Goal: Transaction & Acquisition: Purchase product/service

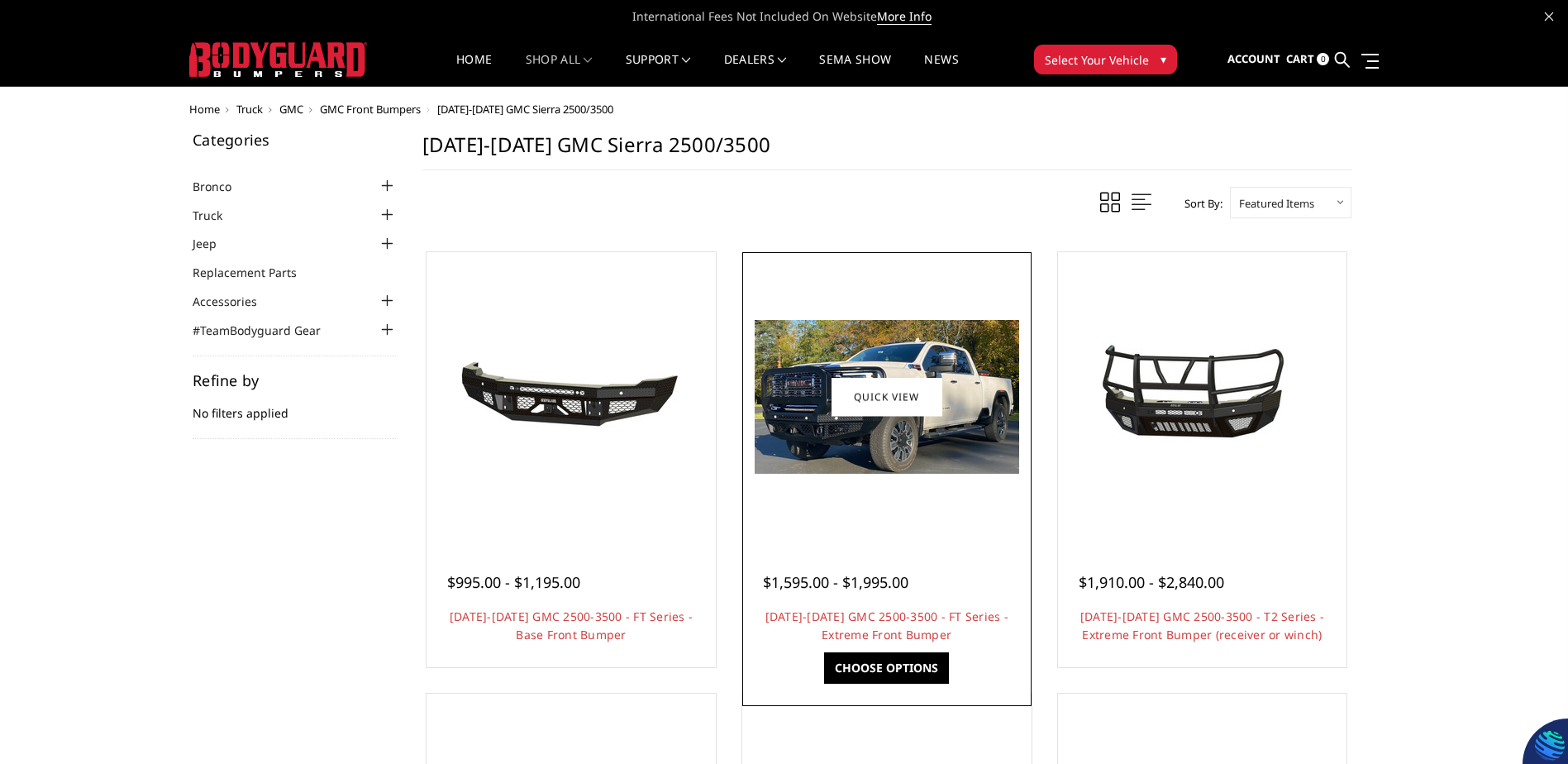
click at [854, 524] on div at bounding box center [887, 397] width 281 height 281
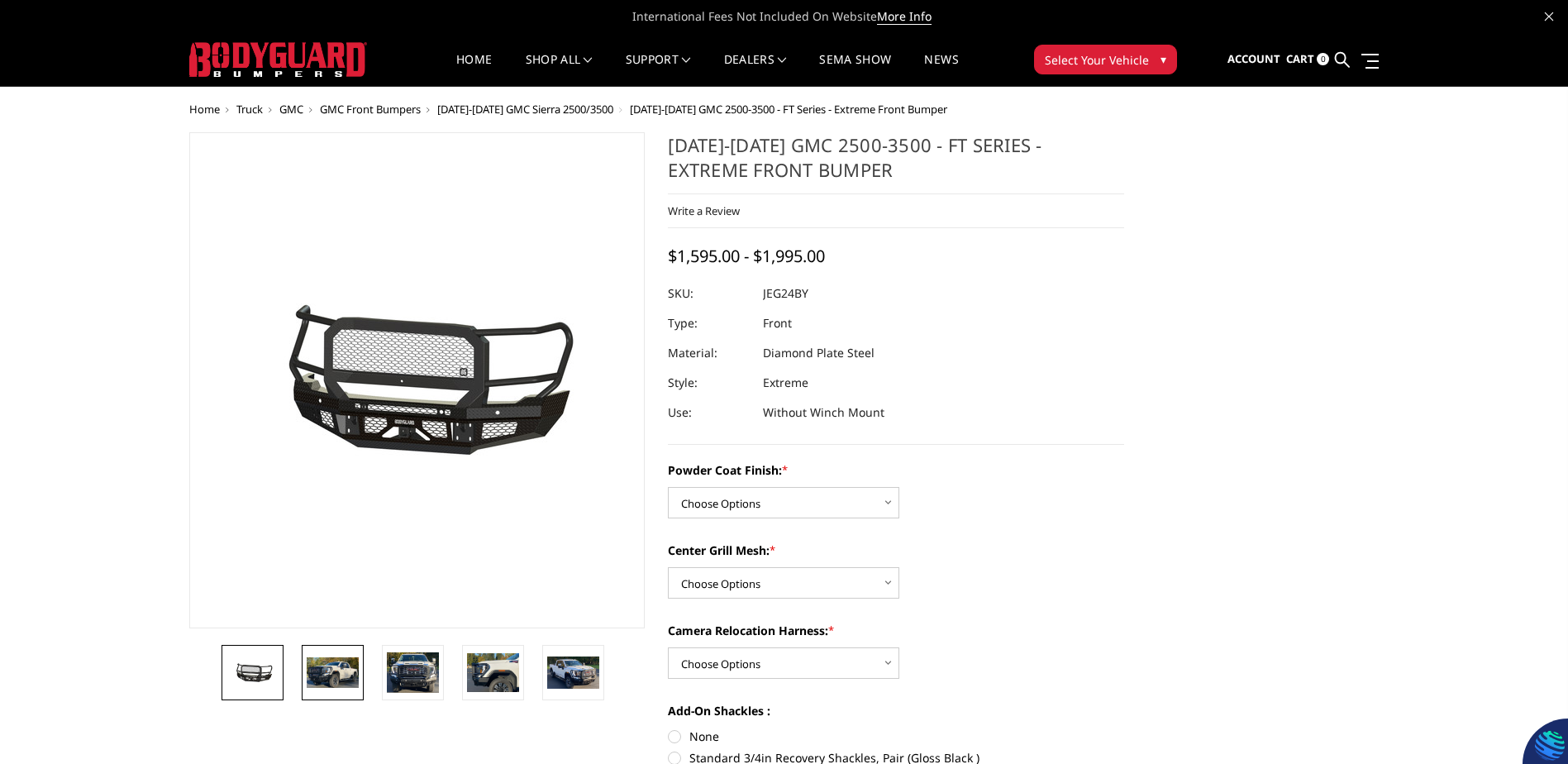
click at [314, 677] on img at bounding box center [333, 672] width 52 height 31
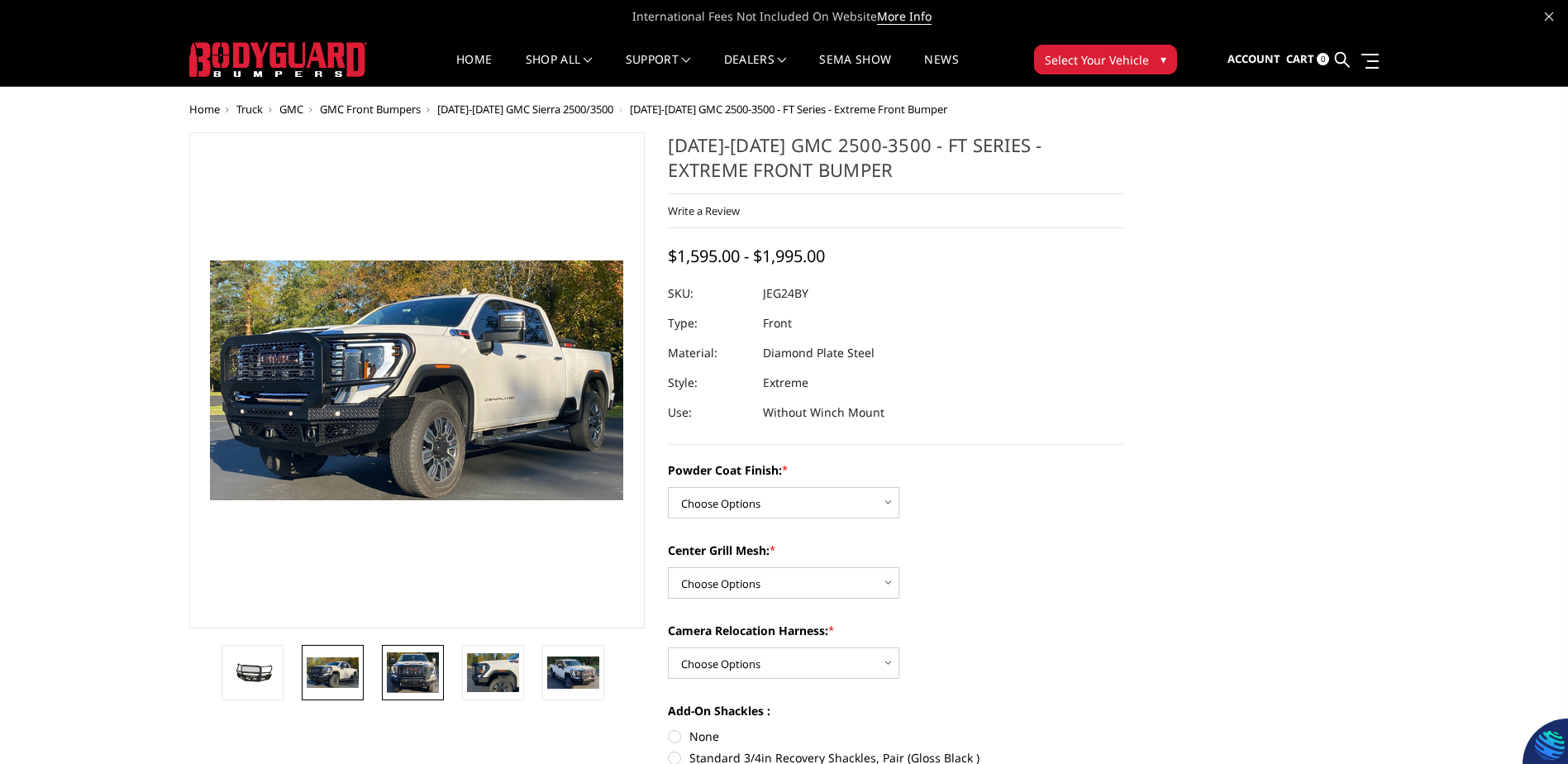
click at [411, 678] on img at bounding box center [413, 672] width 52 height 41
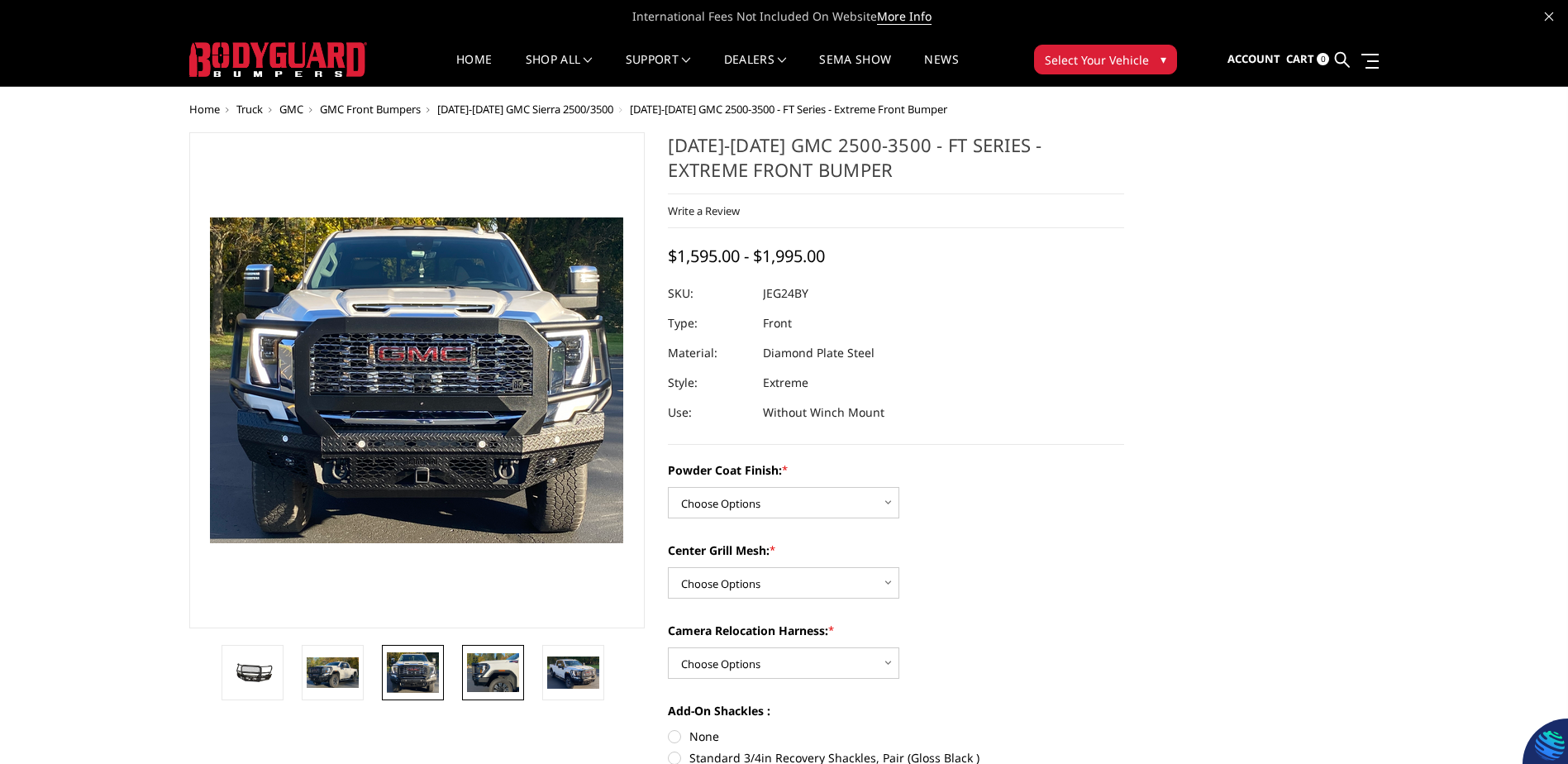
click at [490, 680] on img at bounding box center [494, 671] width 52 height 38
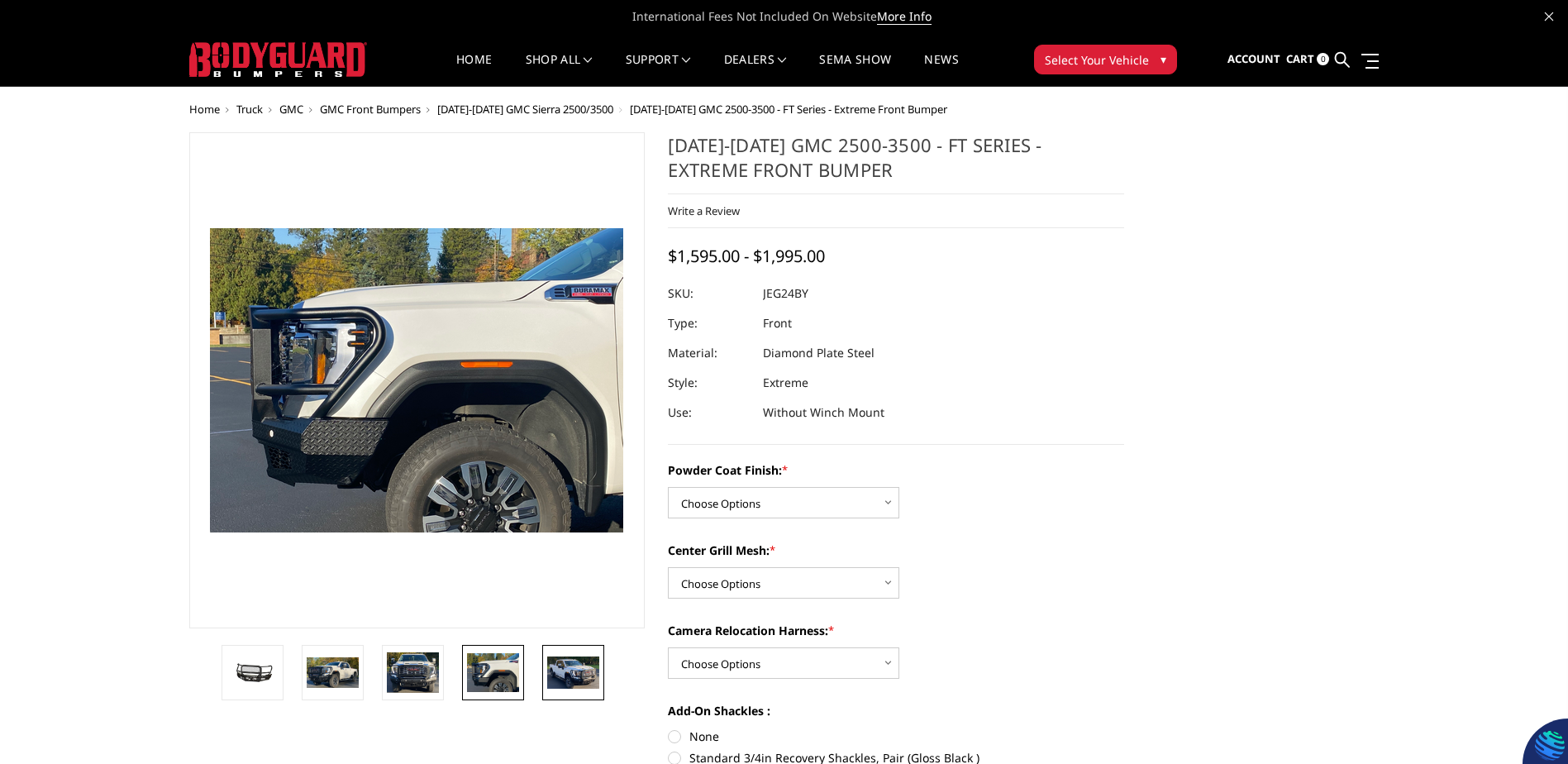
click at [562, 672] on img at bounding box center [573, 672] width 52 height 32
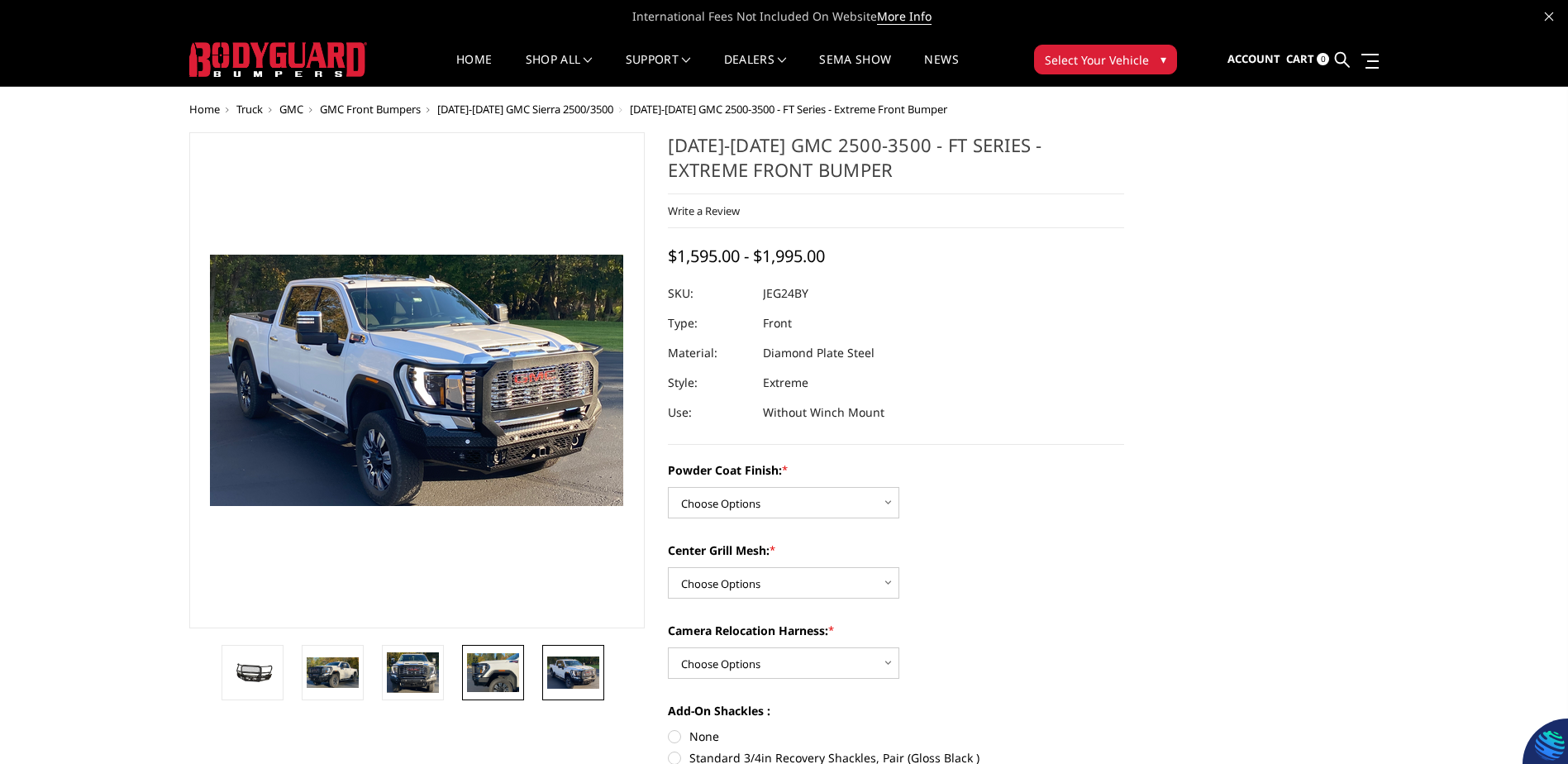
click at [500, 680] on img at bounding box center [494, 671] width 52 height 38
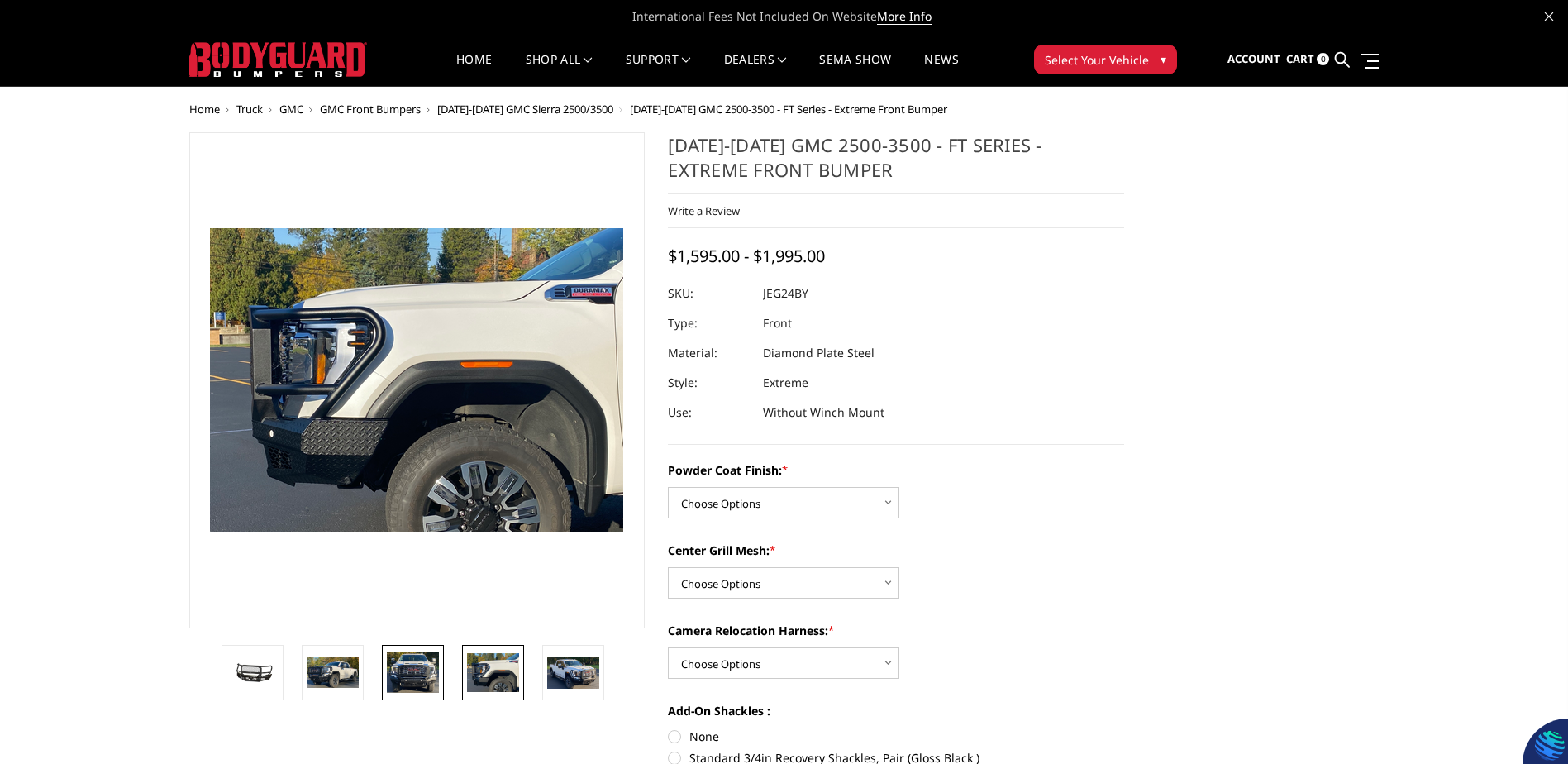
click at [434, 676] on img at bounding box center [413, 672] width 52 height 41
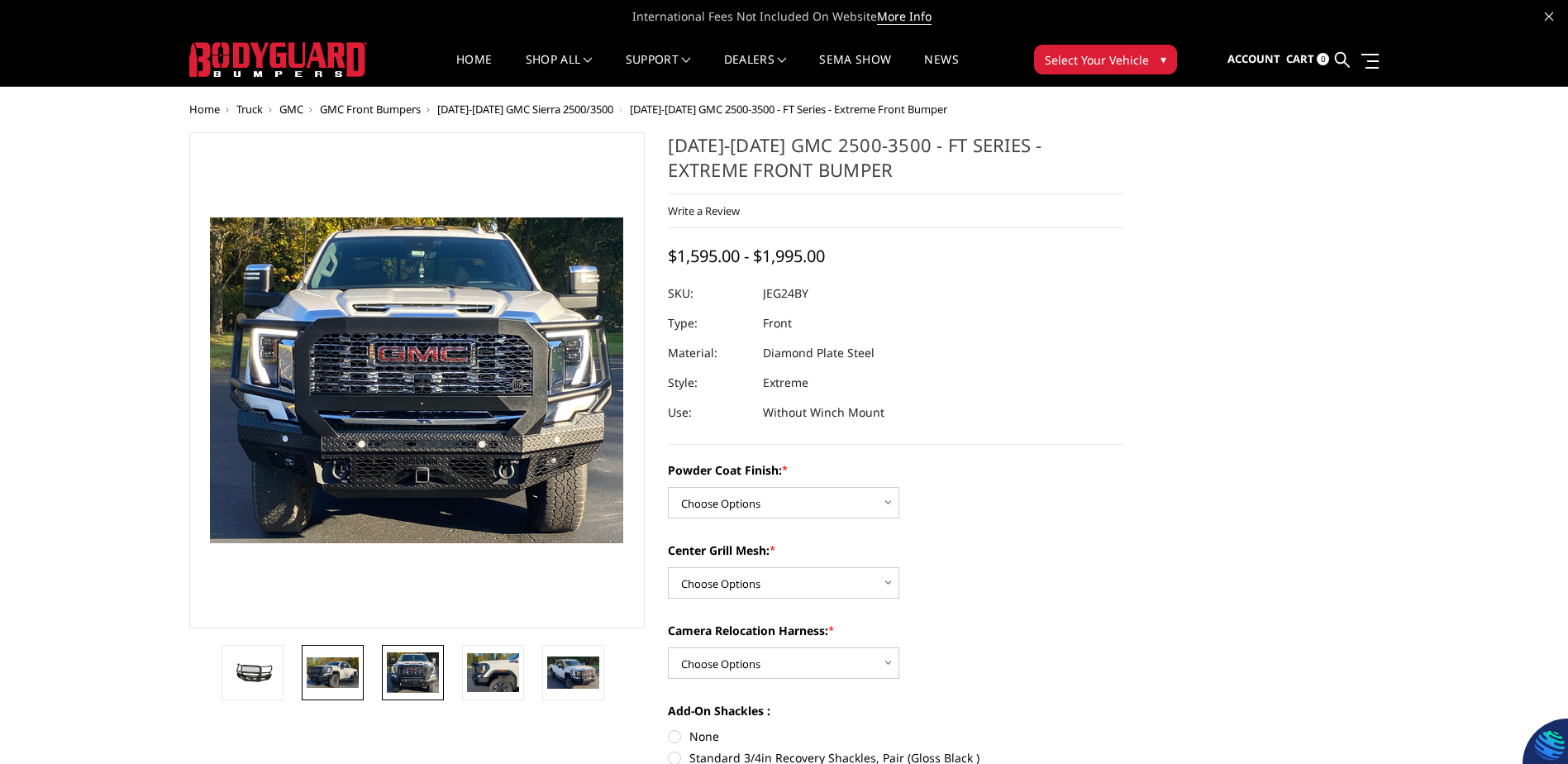
click at [332, 675] on img at bounding box center [333, 672] width 52 height 31
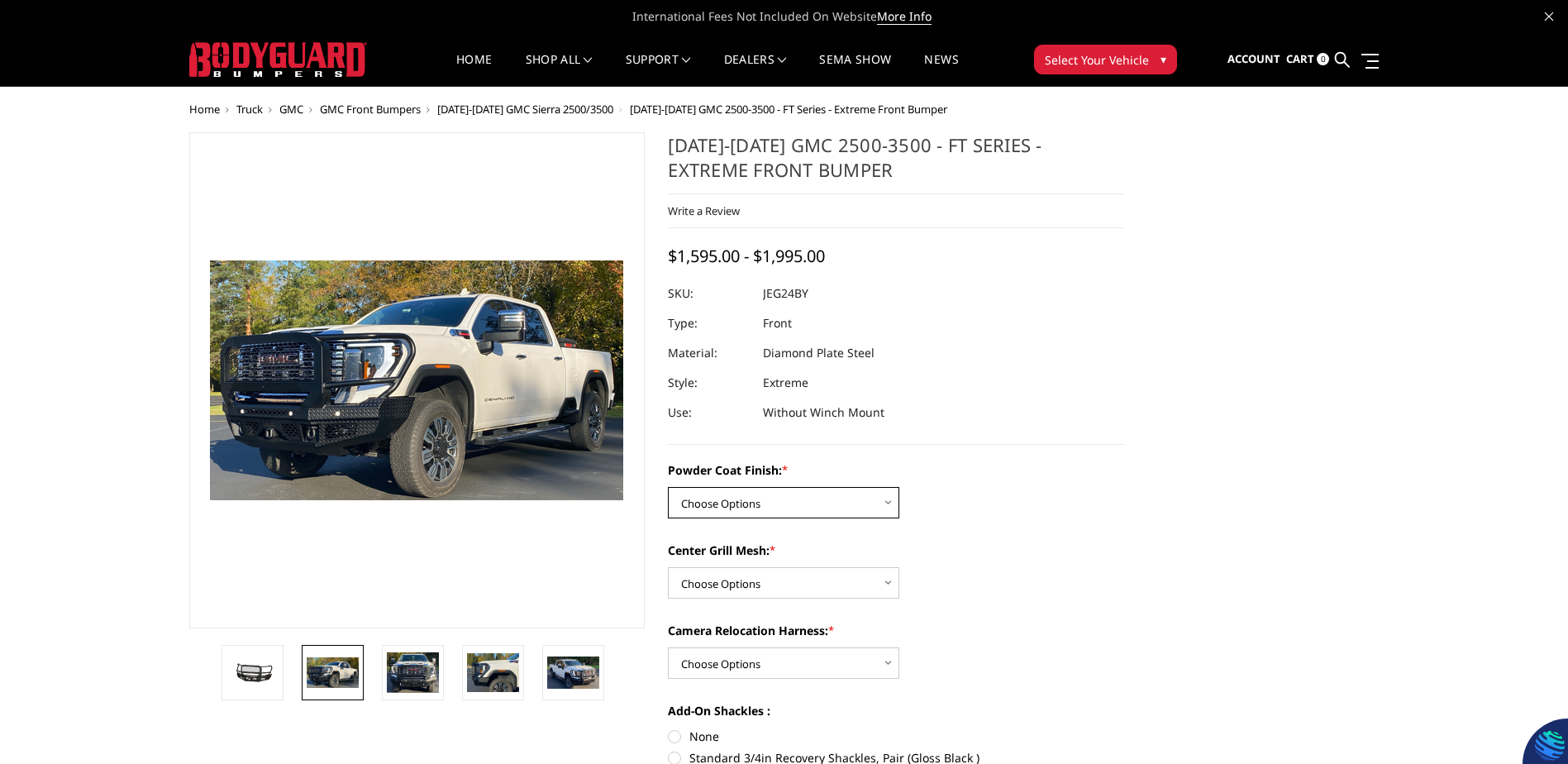
click at [874, 508] on select "Choose Options Bare Metal Gloss Black Powder Coat Textured Black Powder Coat" at bounding box center [783, 503] width 231 height 32
select select "3285"
click at [668, 487] on select "Choose Options Bare Metal Gloss Black Powder Coat Textured Black Powder Coat" at bounding box center [783, 503] width 231 height 32
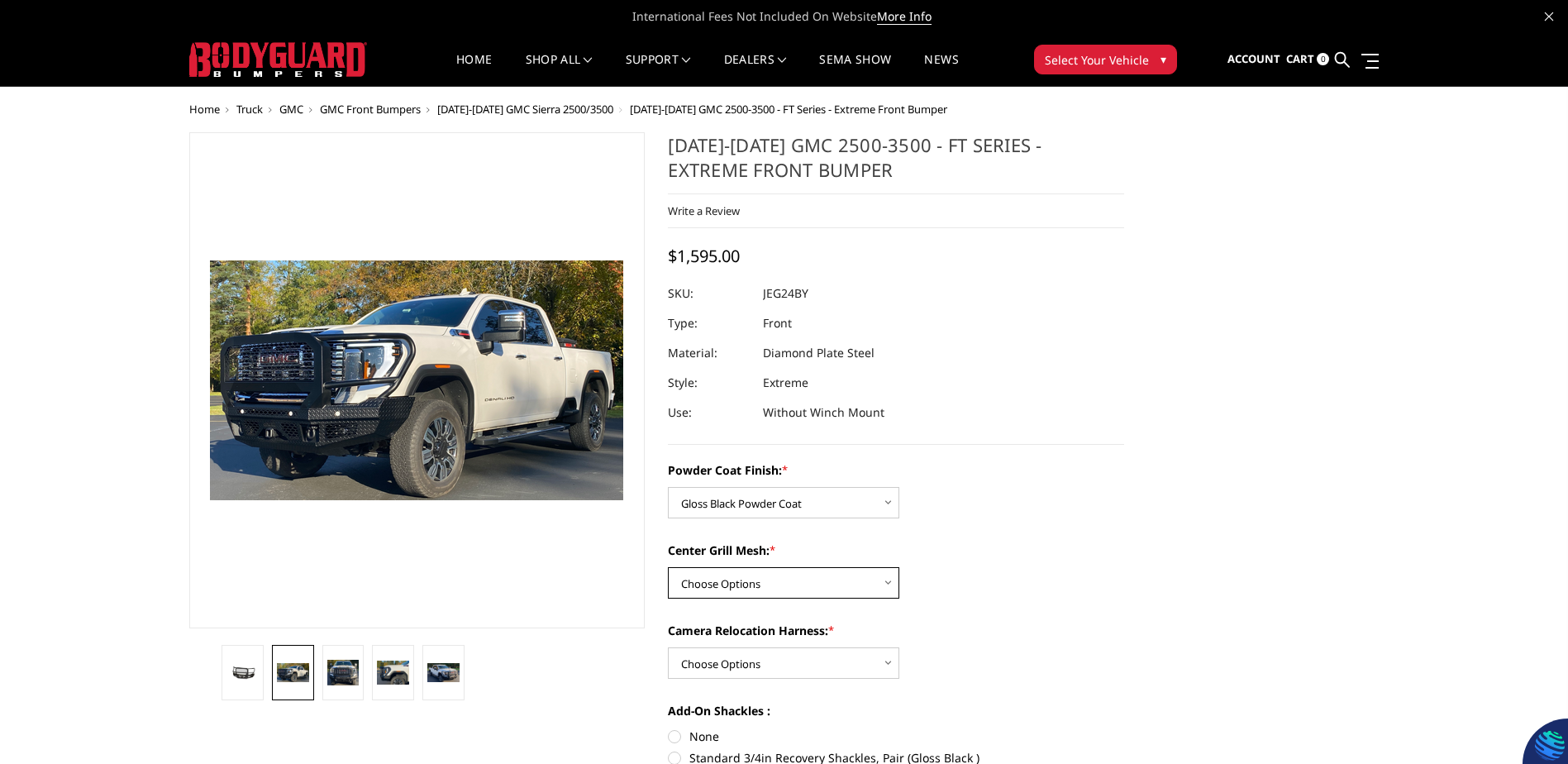
click at [804, 593] on select "Choose Options WITH Expanded Metal in Center Grill WITHOUT Expanded Metal in Ce…" at bounding box center [783, 582] width 231 height 32
click at [668, 566] on select "Choose Options WITH Expanded Metal in Center Grill WITHOUT Expanded Metal in Ce…" at bounding box center [783, 582] width 231 height 32
click at [823, 588] on select "Choose Options WITH Expanded Metal in Center Grill WITHOUT Expanded Metal in Ce…" at bounding box center [783, 582] width 231 height 32
select select "3287"
click at [668, 566] on select "Choose Options WITH Expanded Metal in Center Grill WITHOUT Expanded Metal in Ce…" at bounding box center [783, 582] width 231 height 32
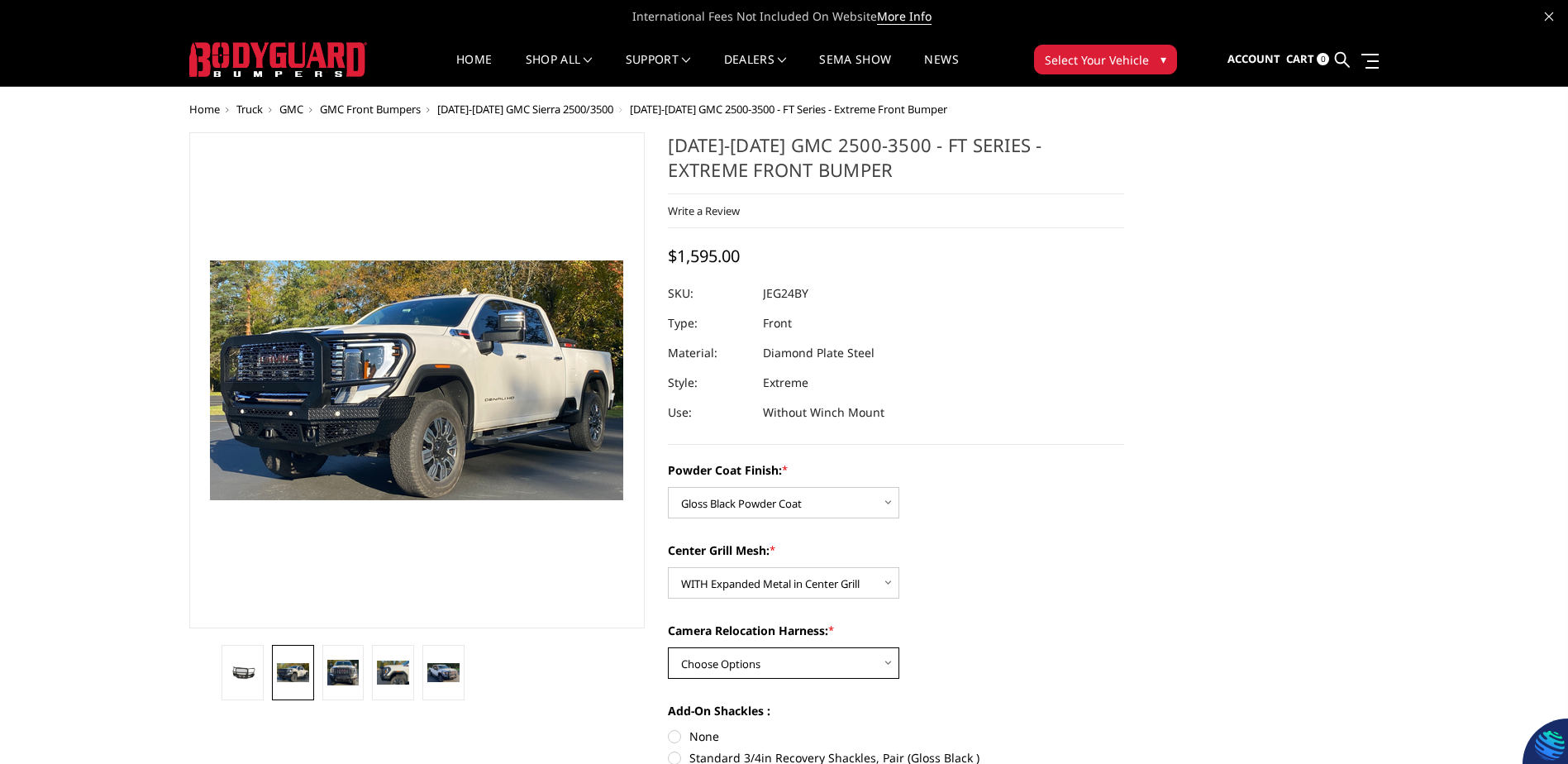
click at [777, 659] on select "Choose Options WITH Camera Relocation Harness WITHOUT Camera Relocation Harness" at bounding box center [783, 663] width 231 height 32
select select "3289"
click at [668, 647] on select "Choose Options WITH Camera Relocation Harness WITHOUT Camera Relocation Harness" at bounding box center [783, 663] width 231 height 32
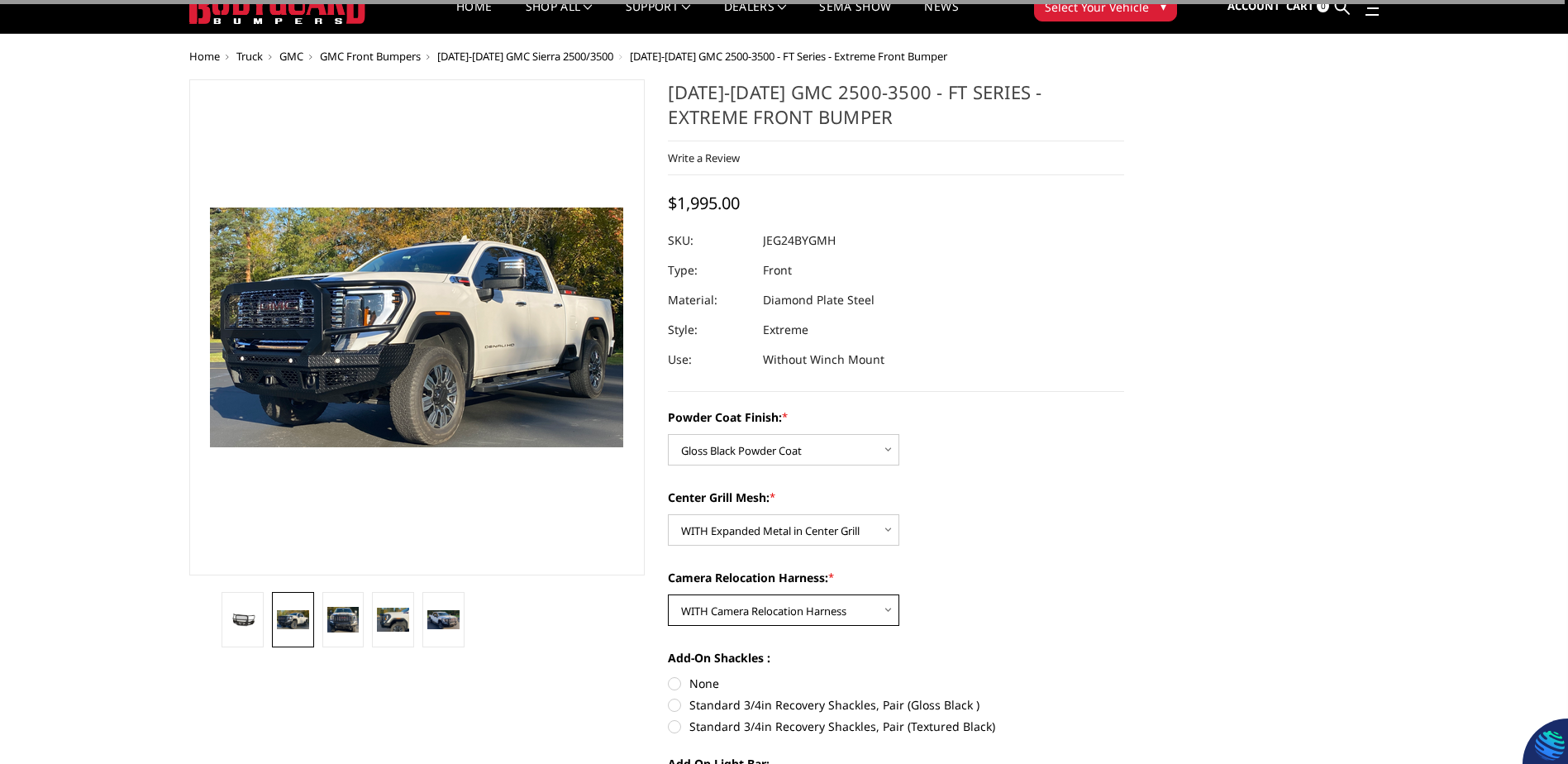
scroll to position [82, 0]
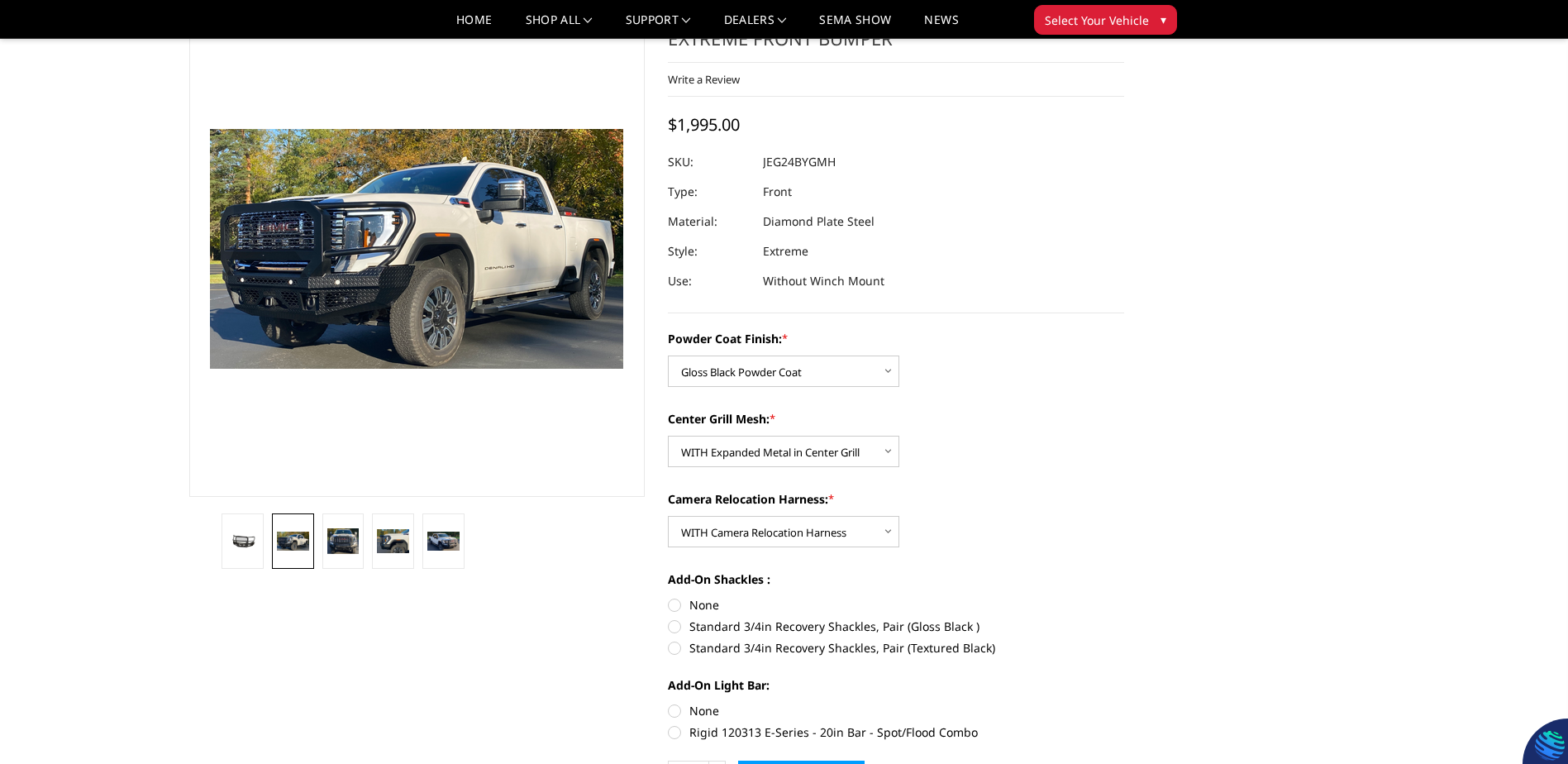
click at [685, 647] on label "Standard 3/4in Recovery Shackles, Pair (Textured Black)" at bounding box center [895, 647] width 456 height 18
click at [1124, 618] on input "Standard 3/4in Recovery Shackles, Pair (Textured Black)" at bounding box center [1124, 617] width 1 height 1
radio input "true"
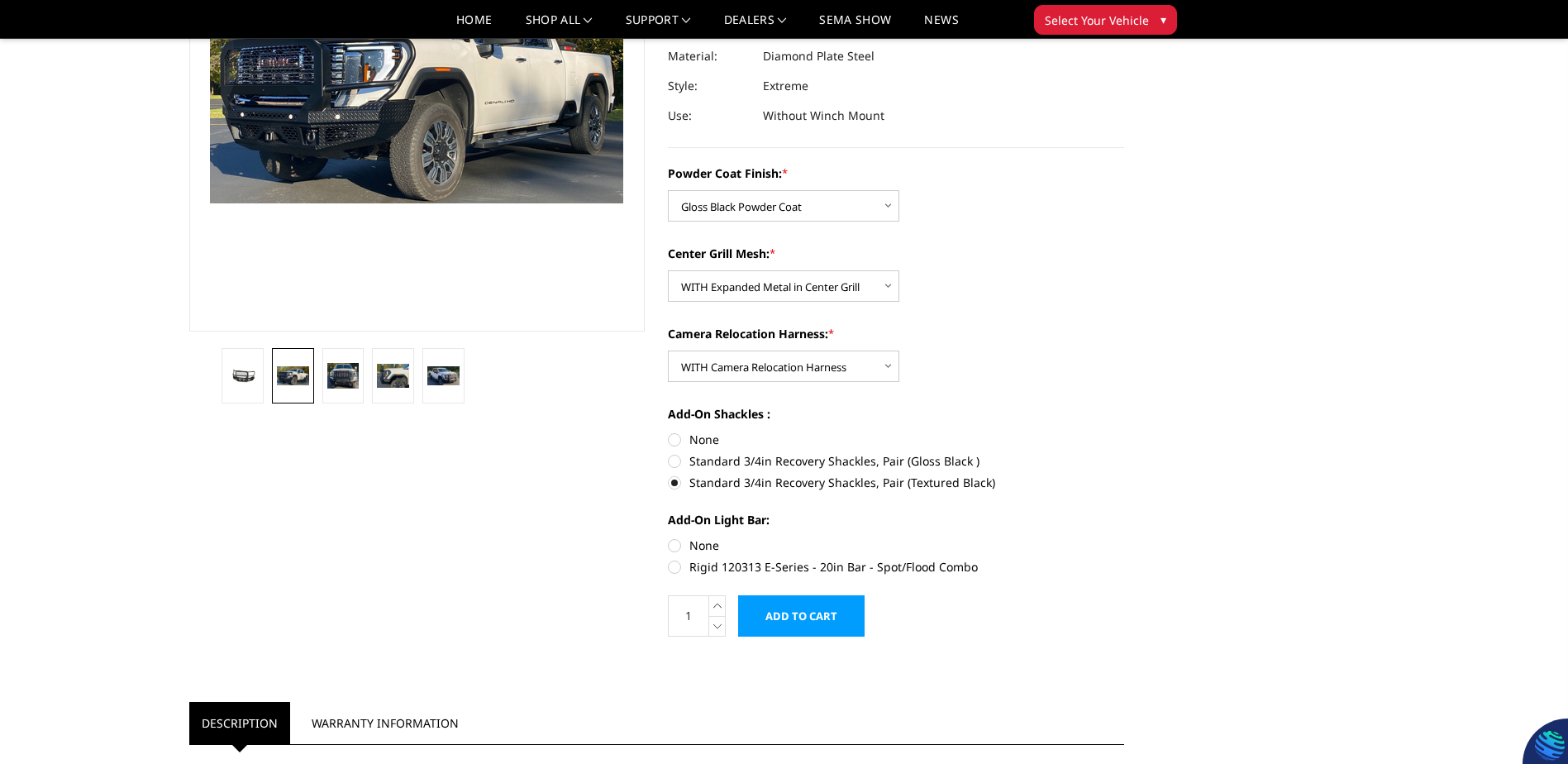
click at [676, 551] on label "None" at bounding box center [895, 545] width 456 height 18
click at [669, 537] on input "None" at bounding box center [668, 536] width 1 height 1
radio input "true"
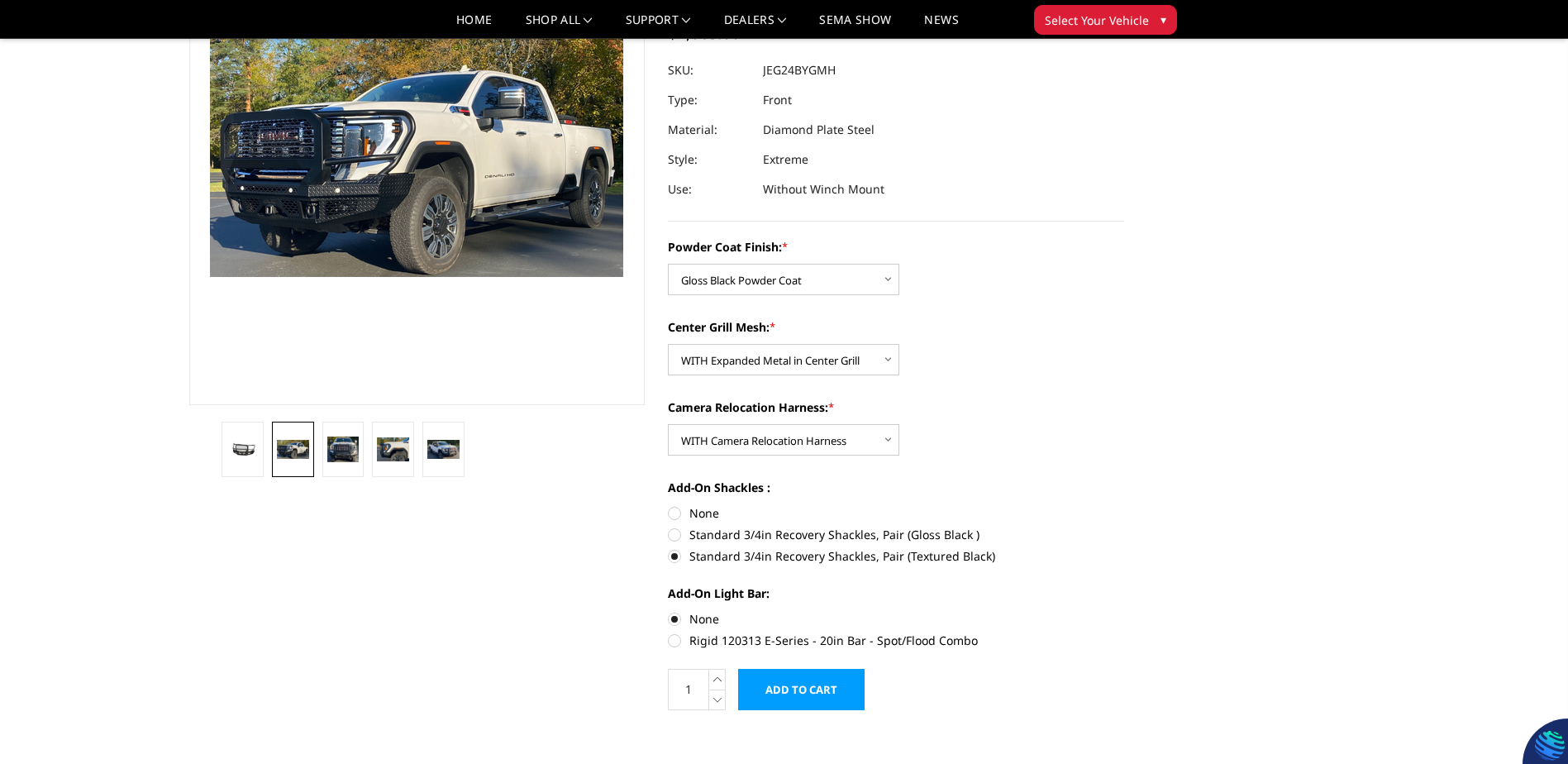
scroll to position [166, 0]
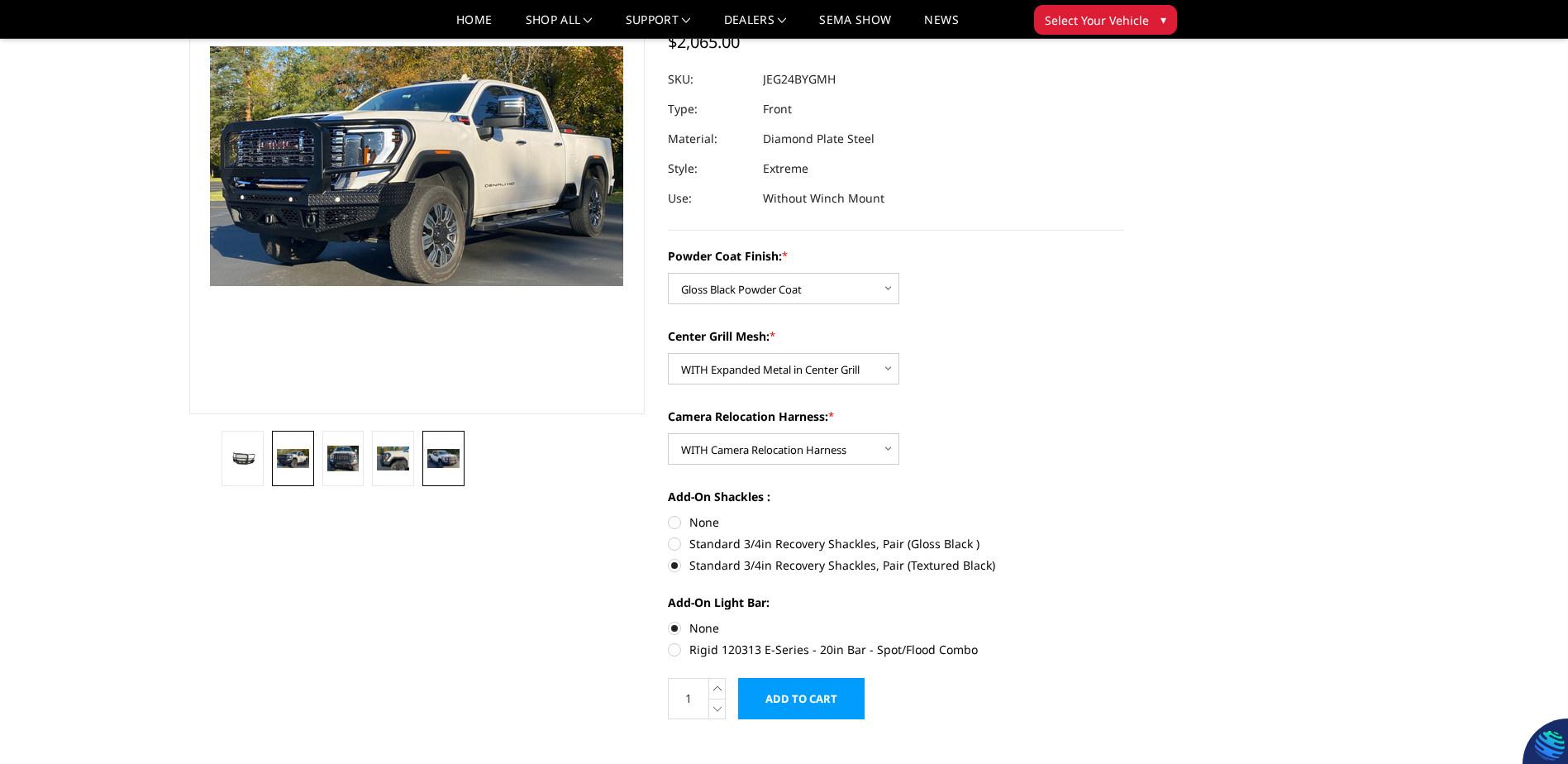
click at [434, 462] on img at bounding box center [443, 458] width 32 height 19
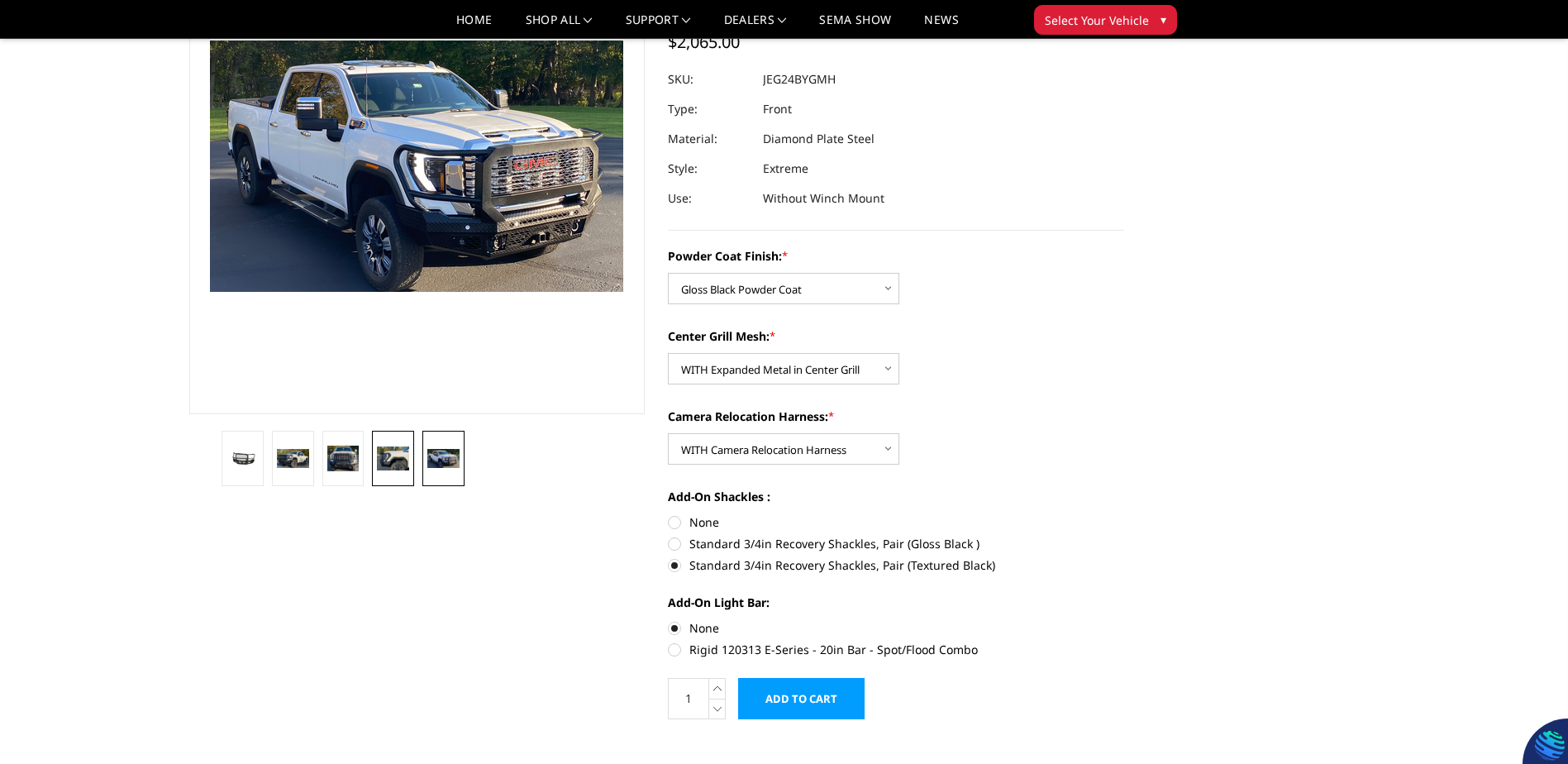
click at [406, 460] on img at bounding box center [392, 458] width 32 height 23
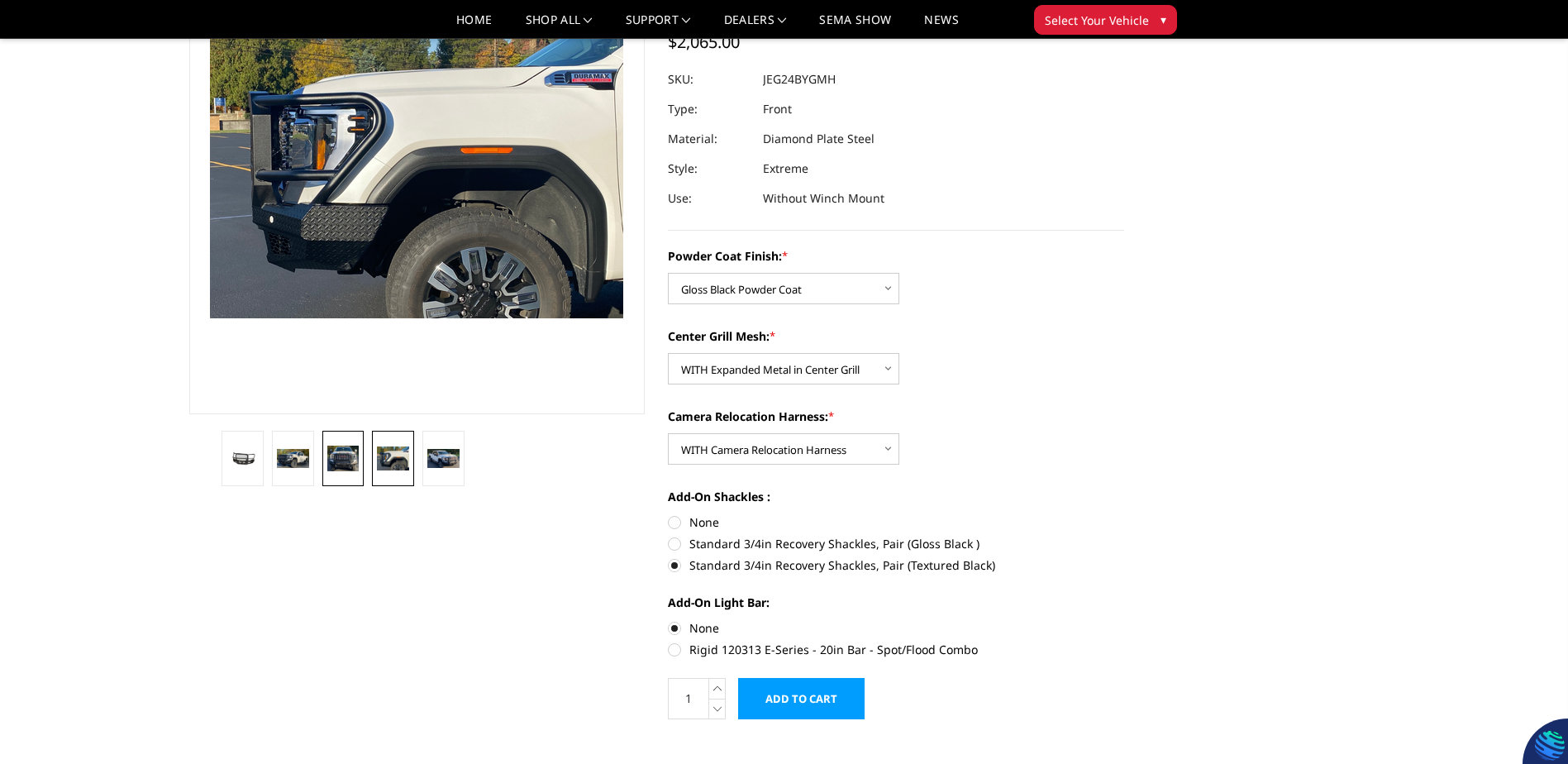
click at [352, 458] on img at bounding box center [344, 458] width 32 height 24
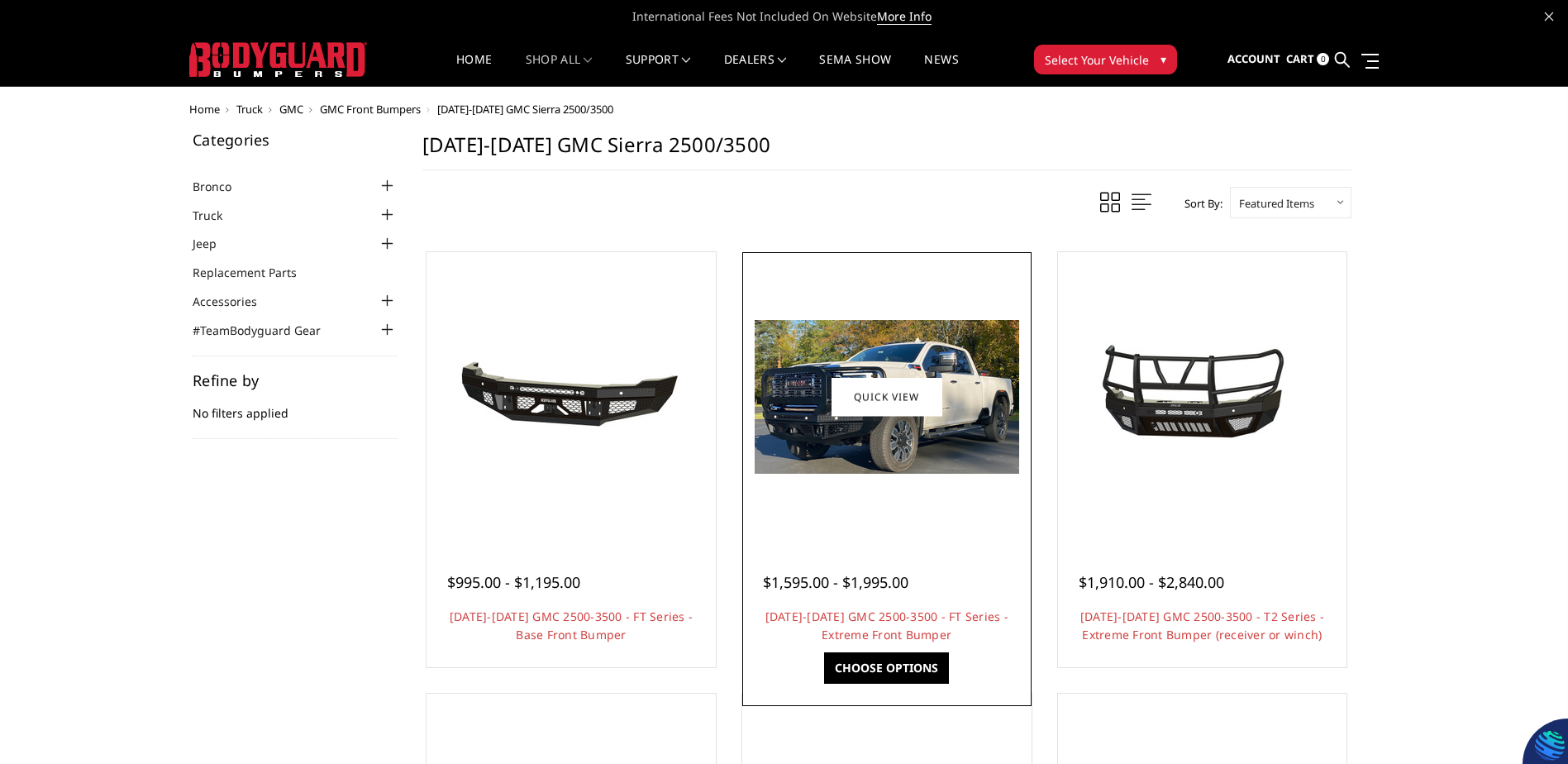
click at [849, 452] on img at bounding box center [887, 397] width 264 height 154
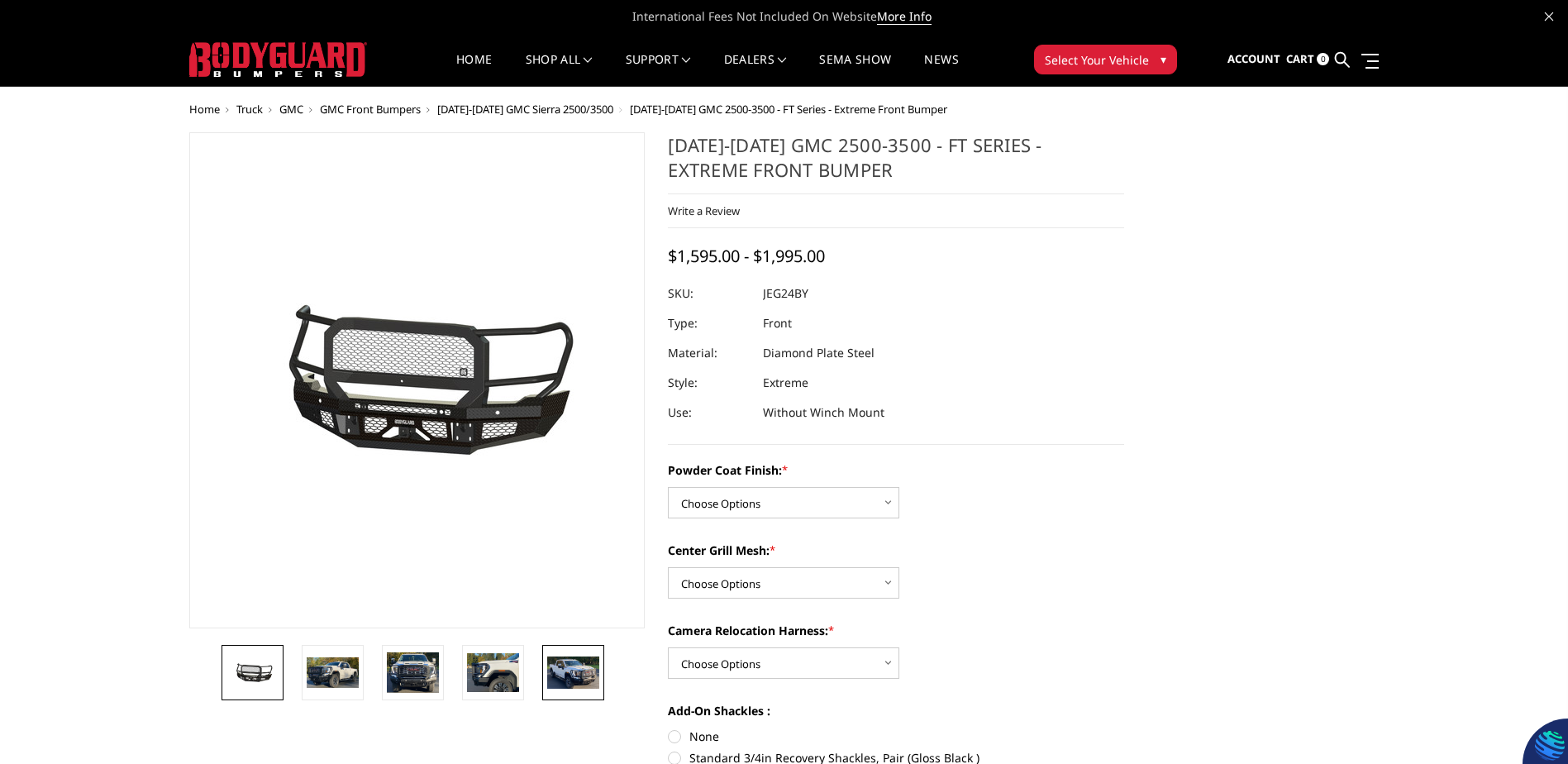
click at [558, 671] on img at bounding box center [573, 672] width 52 height 32
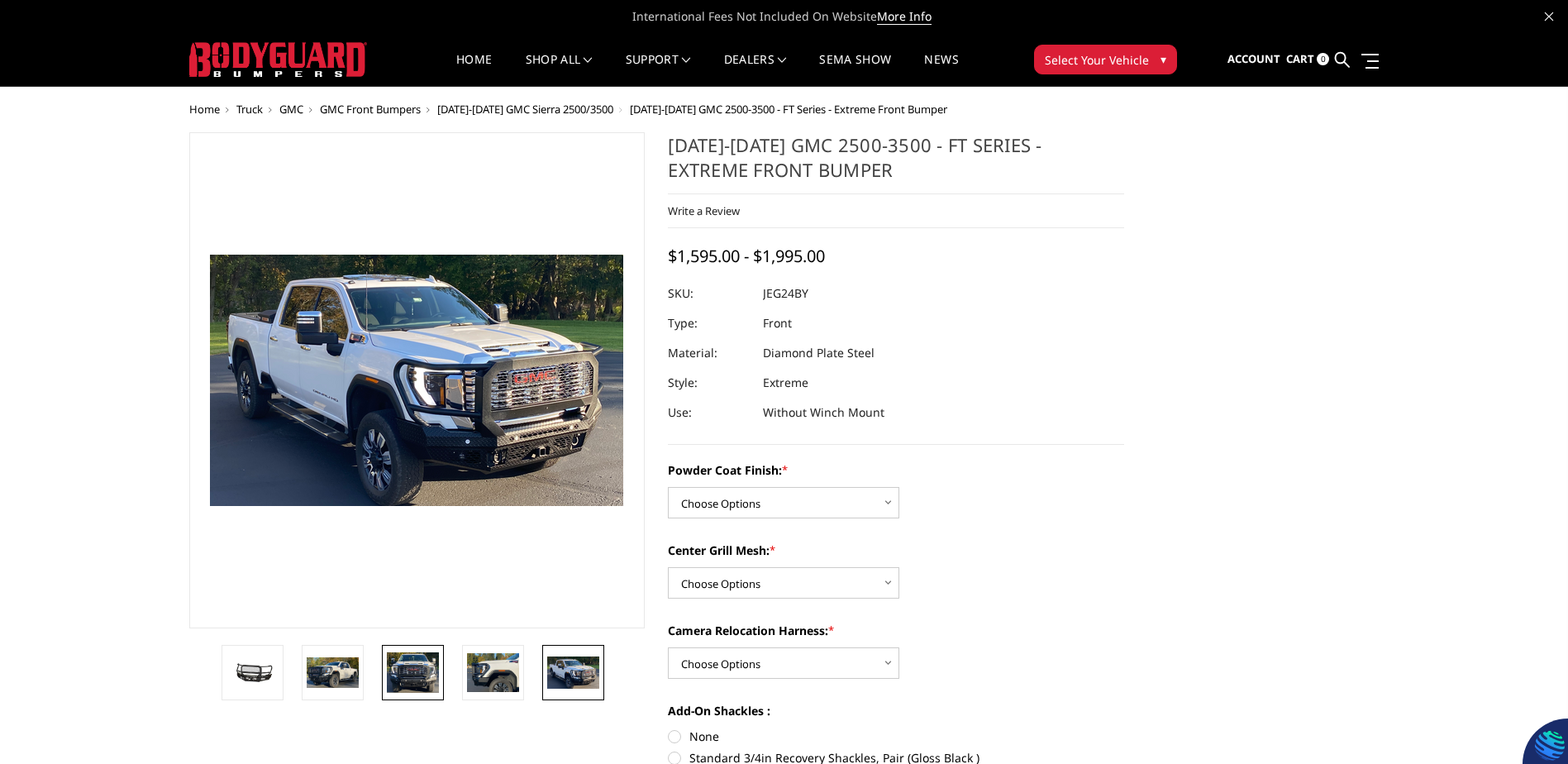
click at [414, 669] on img at bounding box center [413, 672] width 52 height 41
